Goal: Navigation & Orientation: Go to known website

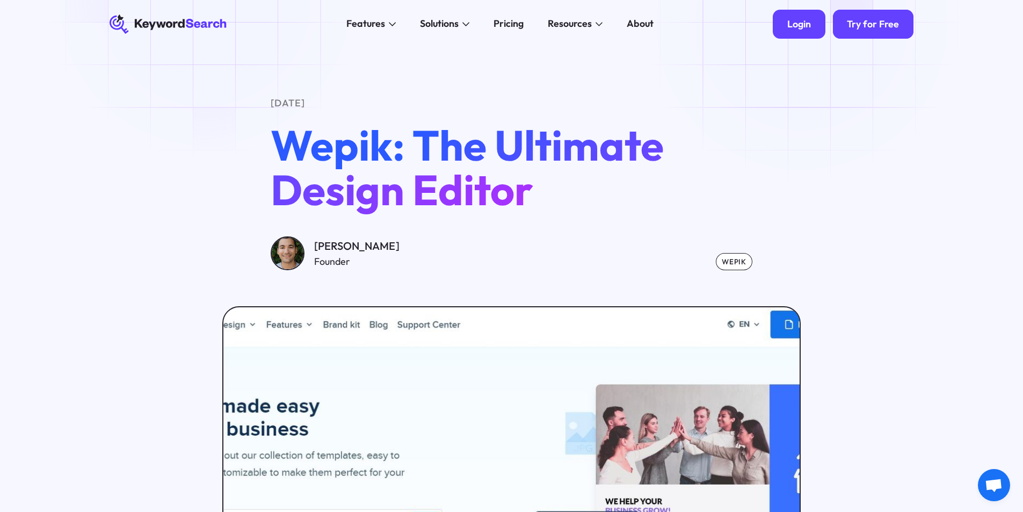
click at [808, 25] on div "Login" at bounding box center [799, 24] width 24 height 12
